Goal: Task Accomplishment & Management: Manage account settings

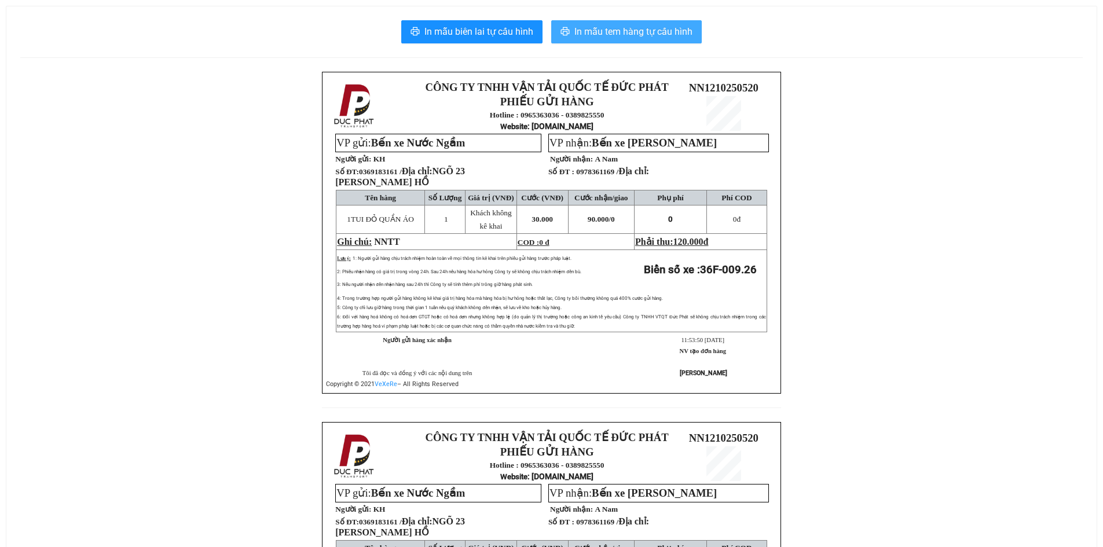
click at [642, 25] on span "In mẫu tem hàng tự cấu hình" at bounding box center [633, 31] width 118 height 14
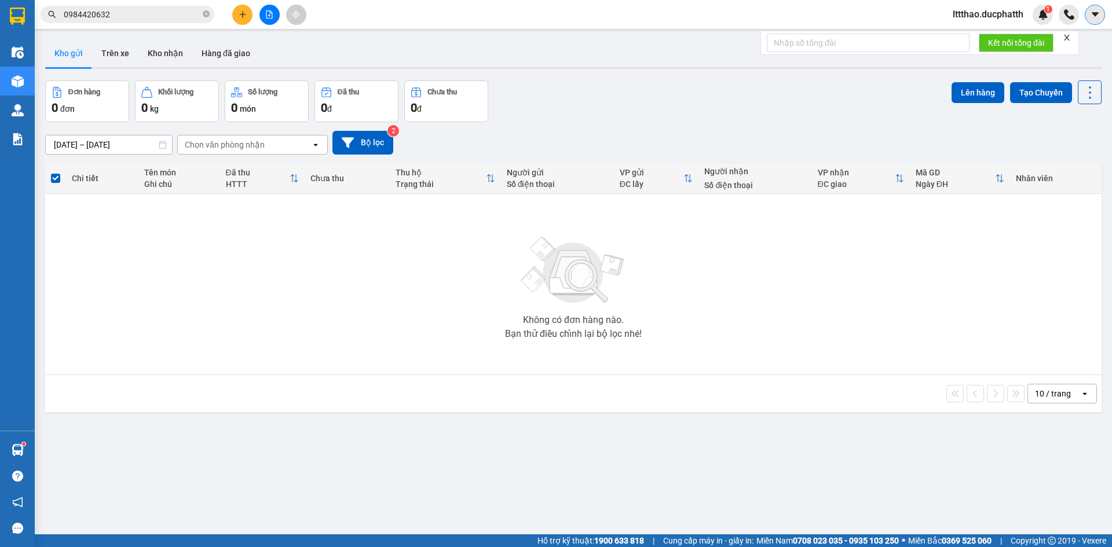
click at [1101, 20] on button at bounding box center [1094, 15] width 20 height 20
click at [983, 17] on span "lttthao.ducphatth" at bounding box center [987, 14] width 89 height 14
click at [983, 36] on span "Đăng xuất" at bounding box center [992, 36] width 67 height 13
